Goal: Task Accomplishment & Management: Complete application form

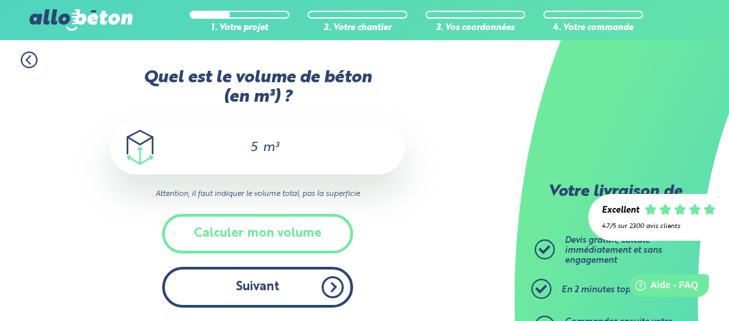
click at [244, 285] on button "Suivant" at bounding box center [257, 287] width 191 height 41
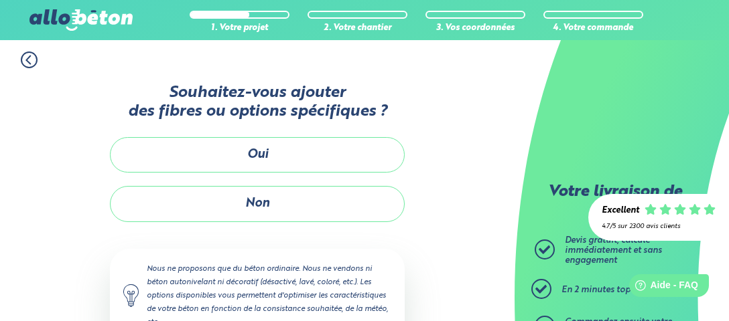
click at [250, 198] on button "Non" at bounding box center [257, 203] width 295 height 35
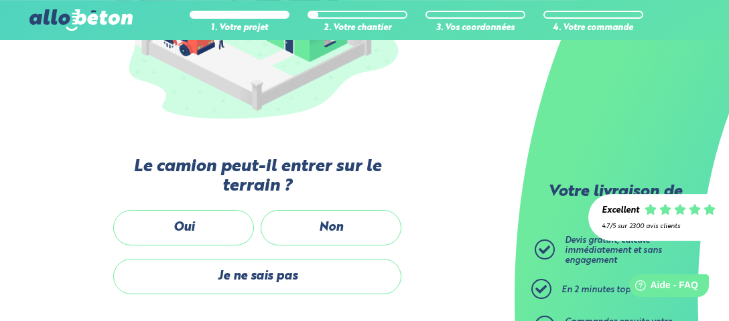
scroll to position [285, 0]
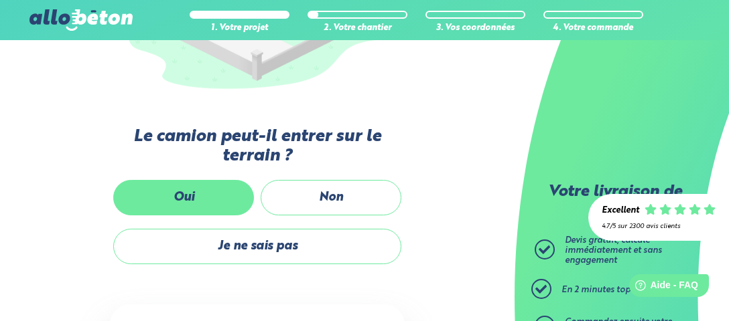
click at [181, 196] on label "Oui" at bounding box center [183, 197] width 141 height 35
click at [0, 0] on input "Oui" at bounding box center [0, 0] width 0 height 0
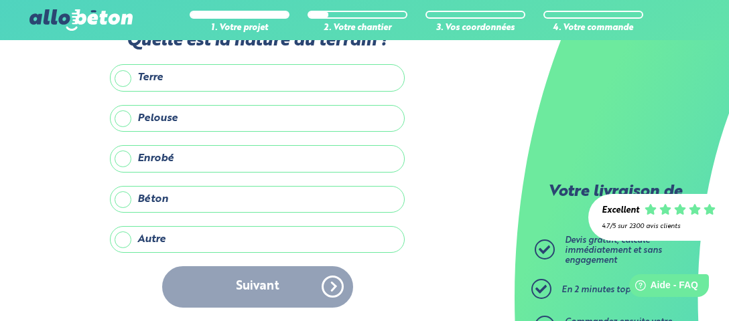
scroll to position [35, 0]
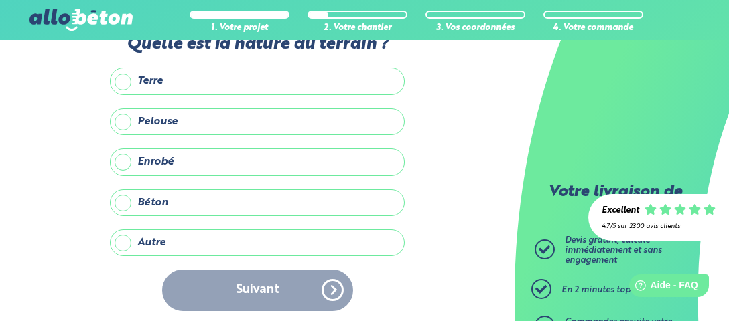
click at [123, 79] on label "Terre" at bounding box center [257, 81] width 295 height 27
click at [0, 0] on input "Terre" at bounding box center [0, 0] width 0 height 0
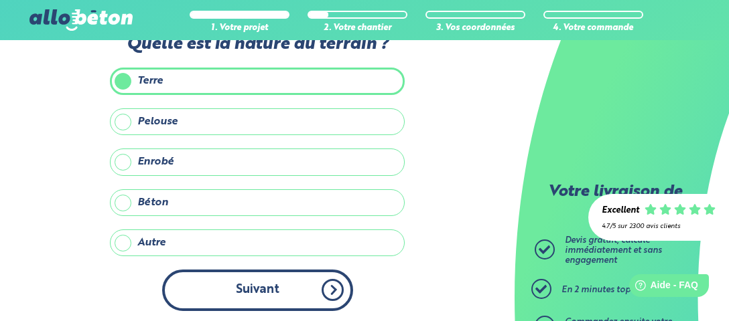
click at [311, 290] on button "Suivant" at bounding box center [257, 290] width 191 height 41
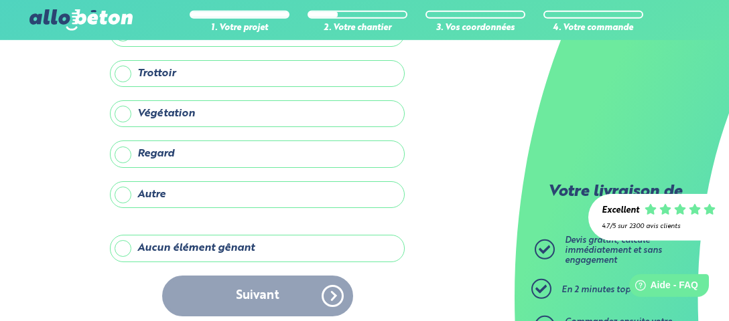
scroll to position [148, 0]
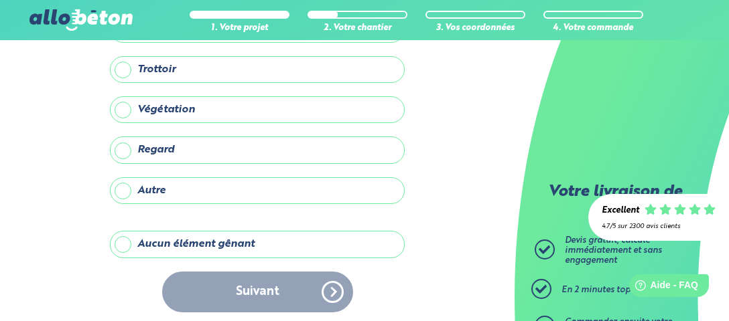
click at [287, 291] on div "Suivant" at bounding box center [257, 292] width 295 height 41
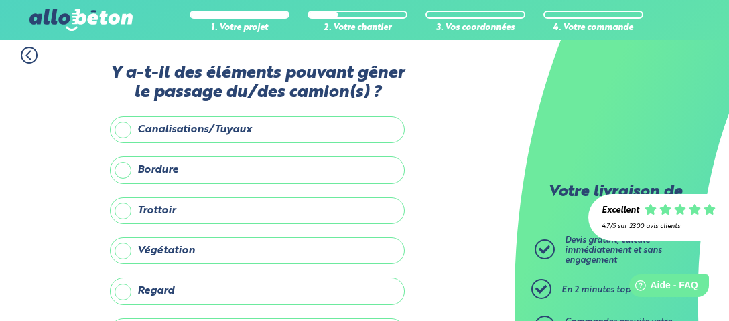
click at [125, 210] on label "Trottoir" at bounding box center [257, 211] width 295 height 27
click at [0, 0] on input "Trottoir" at bounding box center [0, 0] width 0 height 0
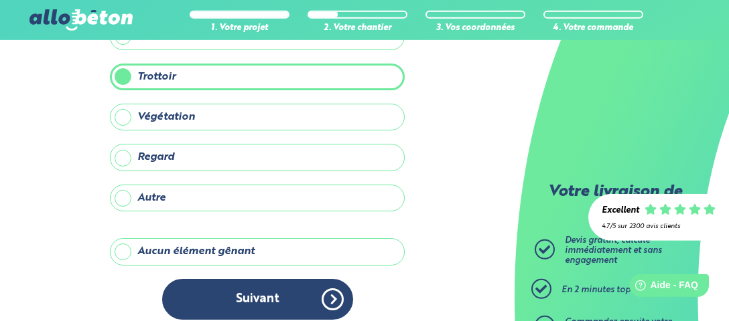
scroll to position [149, 0]
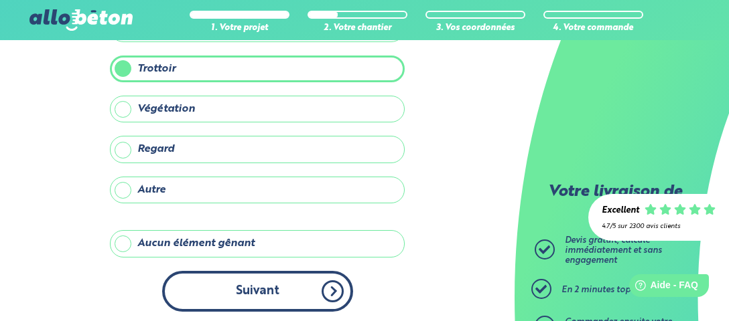
click at [270, 283] on button "Suivant" at bounding box center [257, 291] width 191 height 41
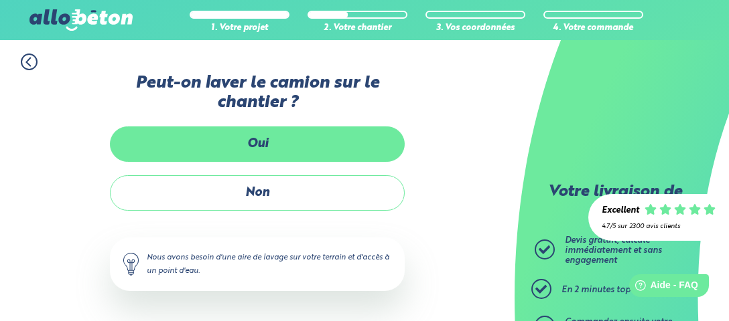
click at [261, 146] on label "Oui" at bounding box center [257, 144] width 295 height 35
click at [0, 0] on input "Oui" at bounding box center [0, 0] width 0 height 0
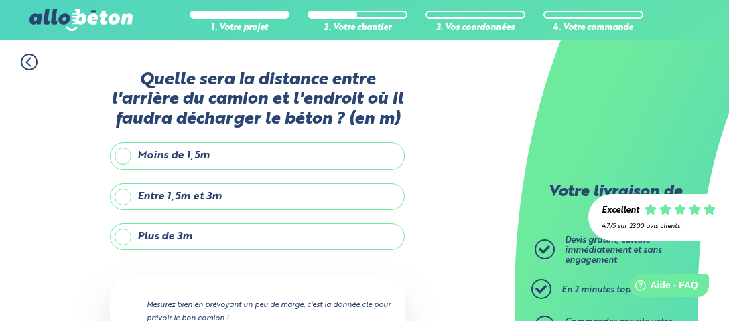
click at [185, 198] on label "Entre 1,5m et 3m" at bounding box center [257, 196] width 295 height 27
click at [0, 0] on input "Entre 1,5m et 3m" at bounding box center [0, 0] width 0 height 0
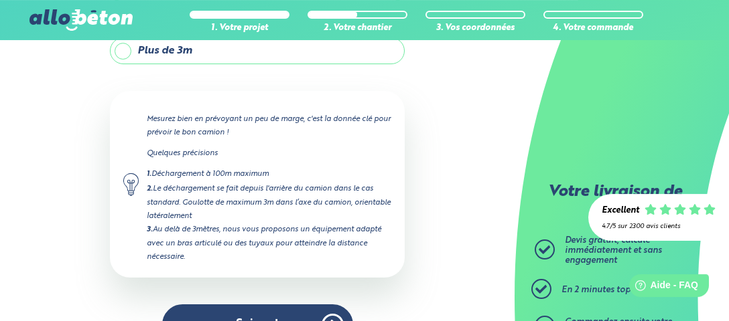
scroll to position [220, 0]
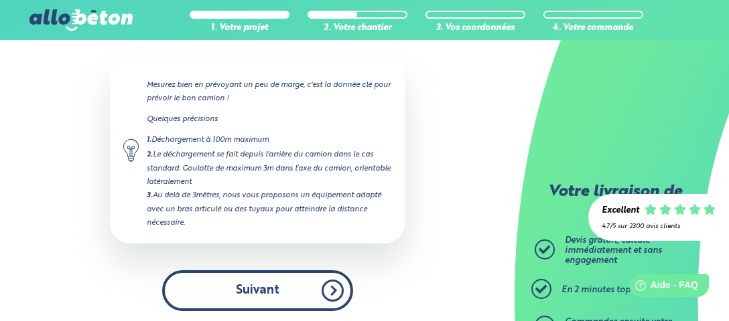
click at [258, 283] on button "Suivant" at bounding box center [257, 291] width 191 height 41
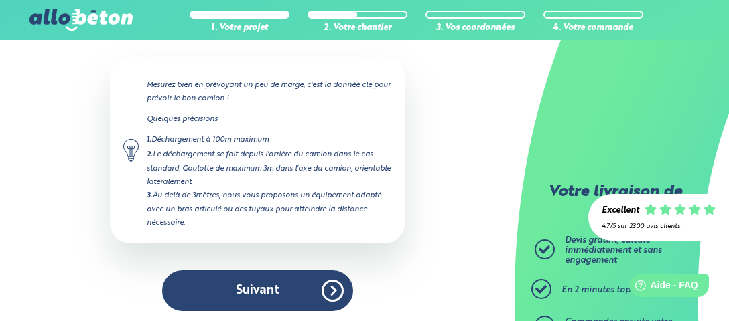
scroll to position [33, 0]
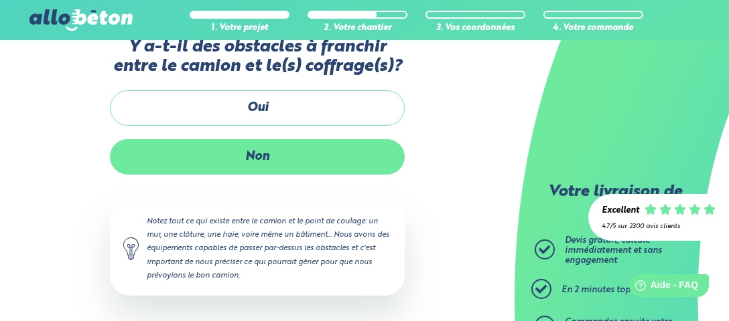
click at [242, 153] on label "Non" at bounding box center [257, 156] width 295 height 35
click at [0, 0] on input "Non" at bounding box center [0, 0] width 0 height 0
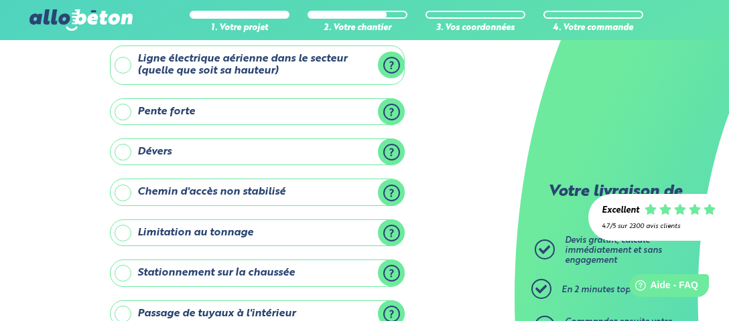
scroll to position [103, 0]
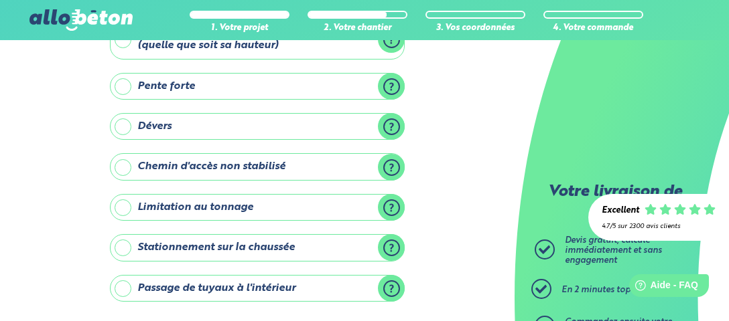
click at [126, 283] on label "Passage de tuyaux à l'intérieur" at bounding box center [257, 288] width 295 height 27
click at [0, 0] on input "Passage de tuyaux à l'intérieur" at bounding box center [0, 0] width 0 height 0
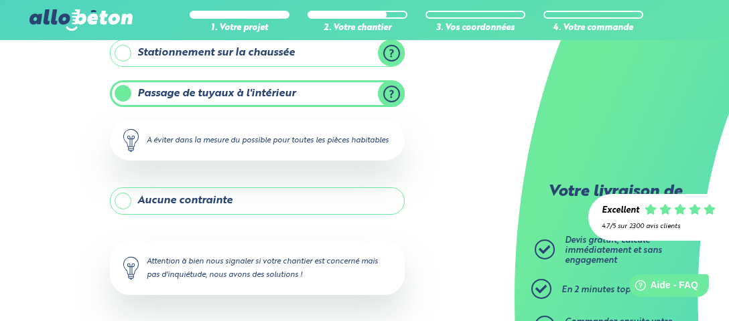
scroll to position [315, 0]
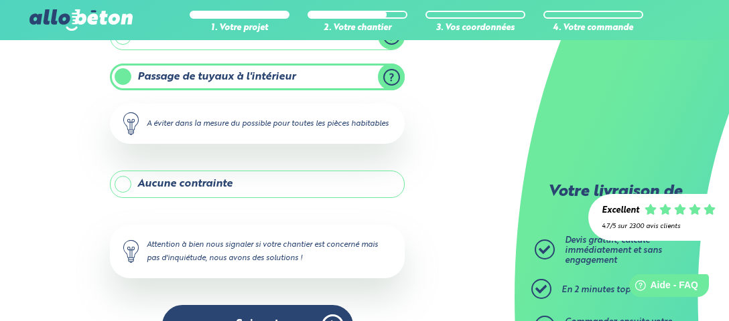
click at [127, 70] on label "Passage de tuyaux à l'intérieur" at bounding box center [257, 77] width 295 height 27
click at [0, 0] on input "Passage de tuyaux à l'intérieur" at bounding box center [0, 0] width 0 height 0
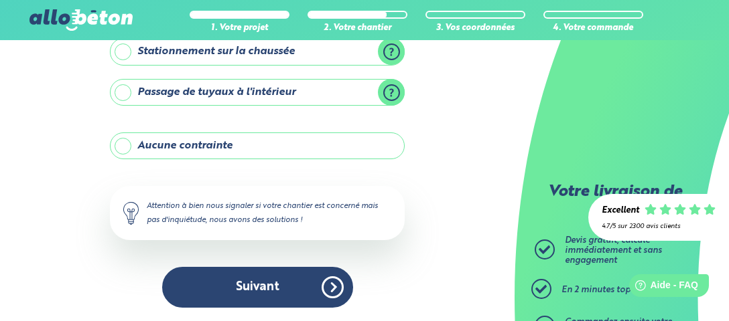
scroll to position [294, 0]
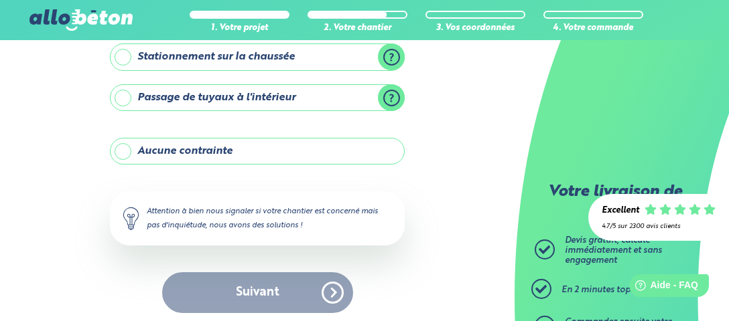
drag, startPoint x: 123, startPoint y: 145, endPoint x: 133, endPoint y: 157, distance: 16.2
click at [123, 145] on label "Aucune contrainte" at bounding box center [257, 151] width 295 height 27
click at [0, 0] on input "Aucune contrainte" at bounding box center [0, 0] width 0 height 0
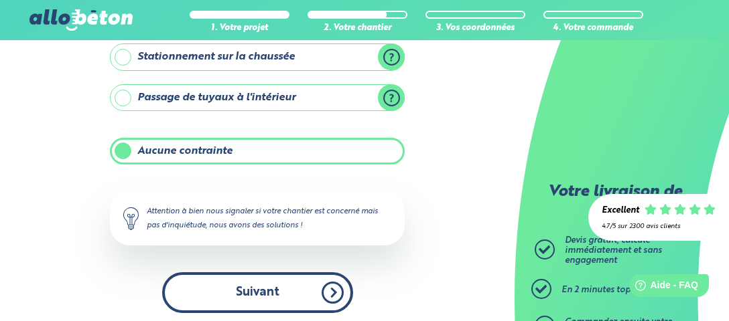
click at [237, 290] on button "Suivant" at bounding box center [257, 293] width 191 height 41
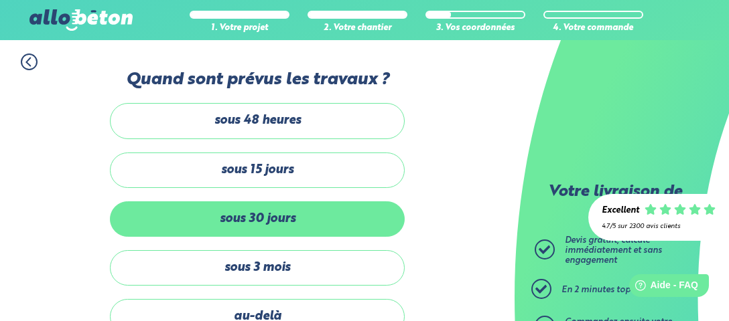
click at [144, 218] on label "sous 30 jours" at bounding box center [257, 219] width 295 height 35
click at [0, 0] on input "sous 30 jours" at bounding box center [0, 0] width 0 height 0
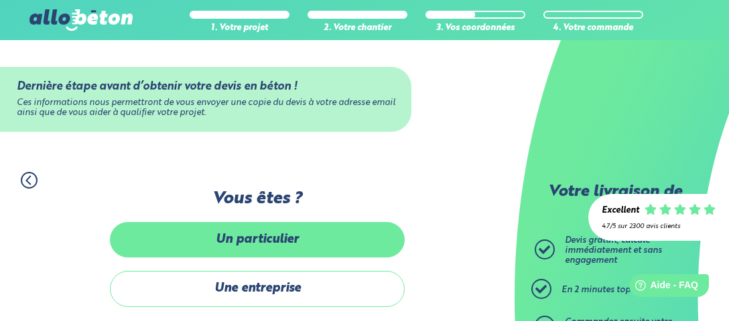
click at [279, 243] on label "Un particulier" at bounding box center [257, 239] width 295 height 35
click at [0, 0] on input "Un particulier" at bounding box center [0, 0] width 0 height 0
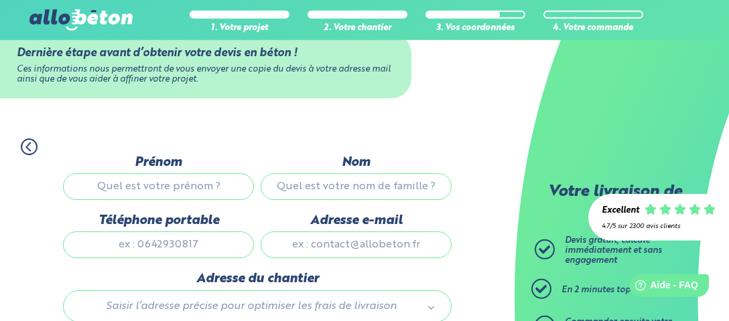
scroll to position [21, 0]
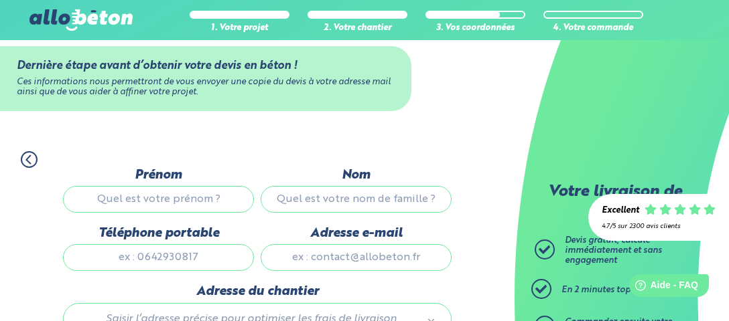
click at [113, 198] on input "Prénom" at bounding box center [158, 199] width 191 height 27
type input "MANET"
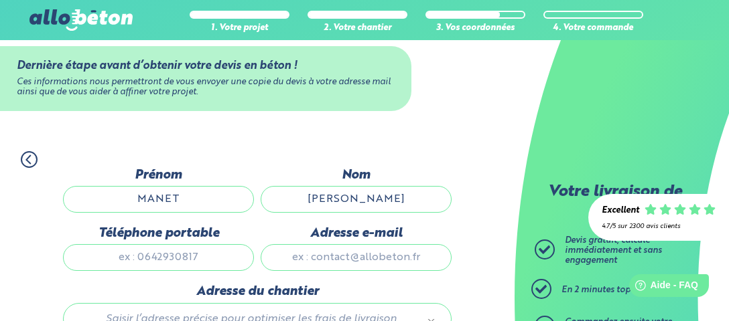
type input "[PERSON_NAME]"
click at [133, 257] on input "Téléphone portable" at bounding box center [158, 257] width 191 height 27
type input "0670417139"
click at [344, 256] on input "Adresse e-mail" at bounding box center [355, 257] width 191 height 27
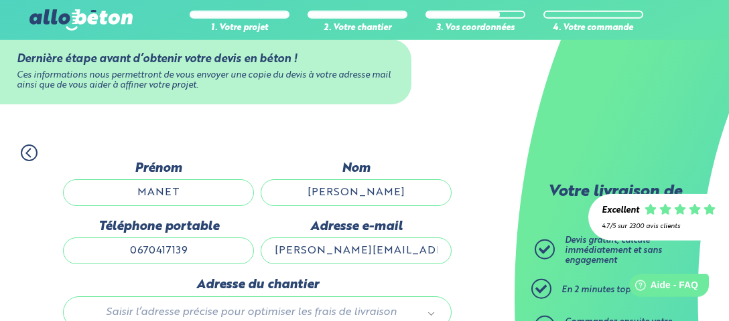
scroll to position [92, 0]
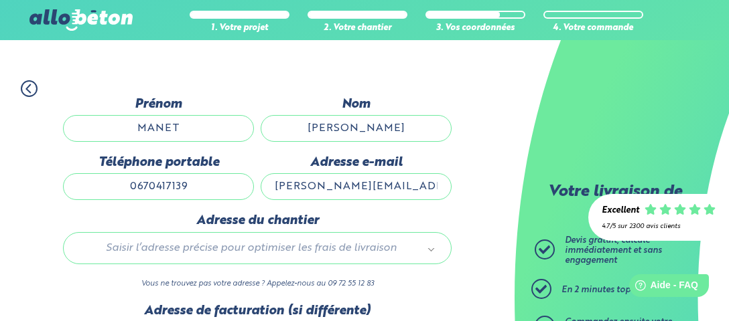
type input "[PERSON_NAME][EMAIL_ADDRESS][DOMAIN_NAME]"
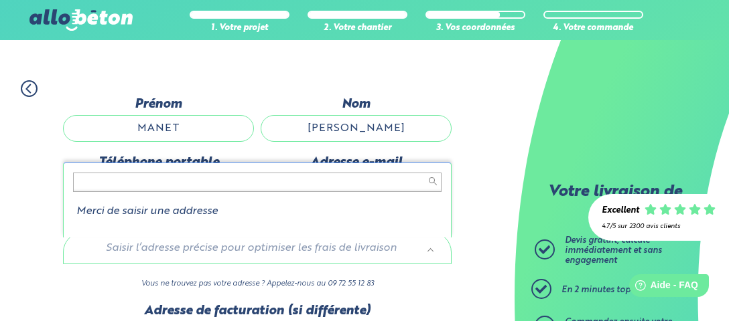
click at [127, 252] on body "09 72 55 12 83 Conseils et Appel Gratuits nos produits le béton prêt à l'emploi…" at bounding box center [364, 184] width 729 height 552
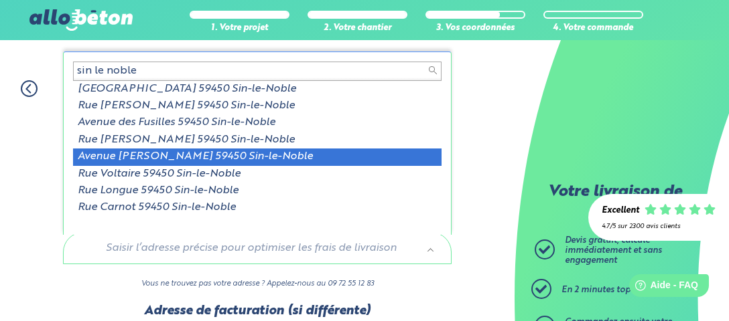
scroll to position [1, 0]
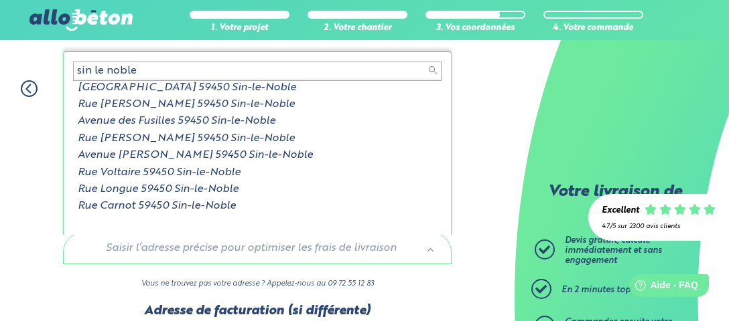
click at [76, 71] on input "sin le noble" at bounding box center [257, 71] width 368 height 19
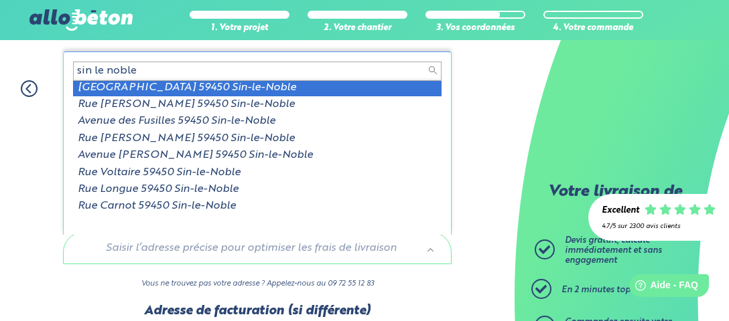
scroll to position [0, 0]
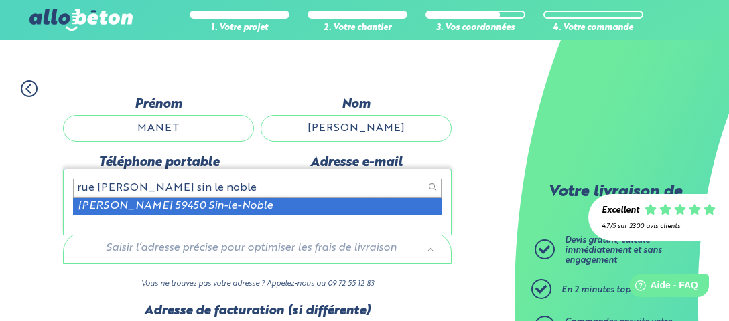
type input "rue [PERSON_NAME] sin le noble"
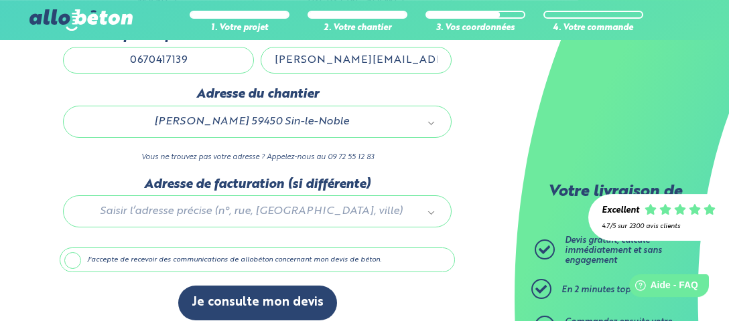
scroll to position [232, 0]
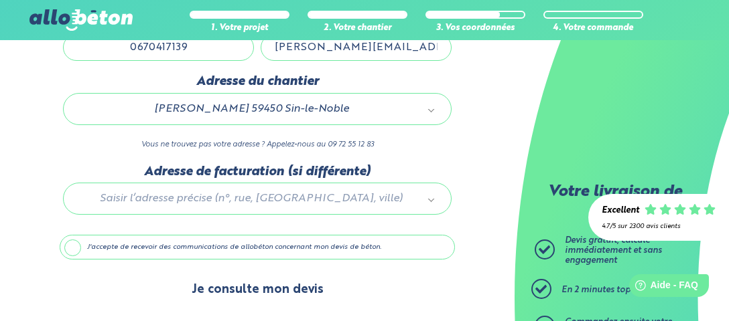
click at [233, 293] on button "Je consulte mon devis" at bounding box center [257, 290] width 159 height 34
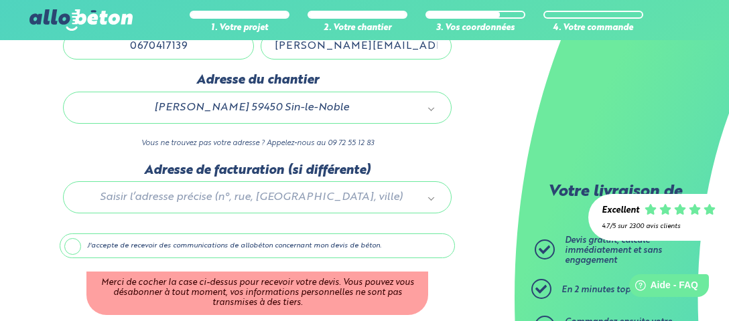
click at [75, 246] on label "J'accepte de recevoir des communications de allobéton concernant mon devis de b…" at bounding box center [257, 246] width 395 height 25
click at [0, 0] on input "J'accepte de recevoir des communications de allobéton concernant mon devis de b…" at bounding box center [0, 0] width 0 height 0
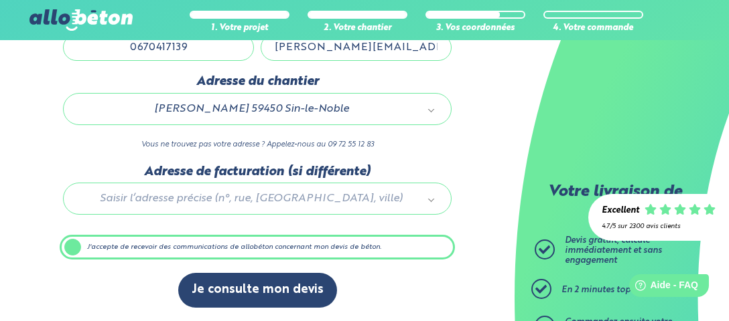
scroll to position [233, 0]
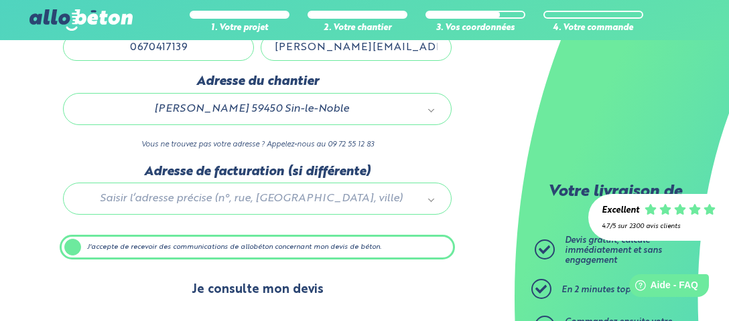
click at [248, 292] on button "Je consulte mon devis" at bounding box center [257, 290] width 159 height 34
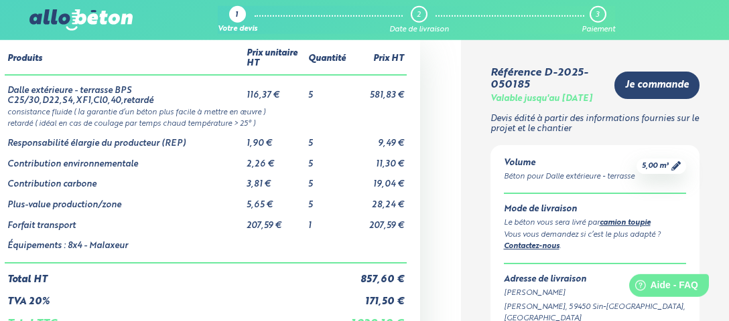
scroll to position [70, 0]
